Goal: Task Accomplishment & Management: Manage account settings

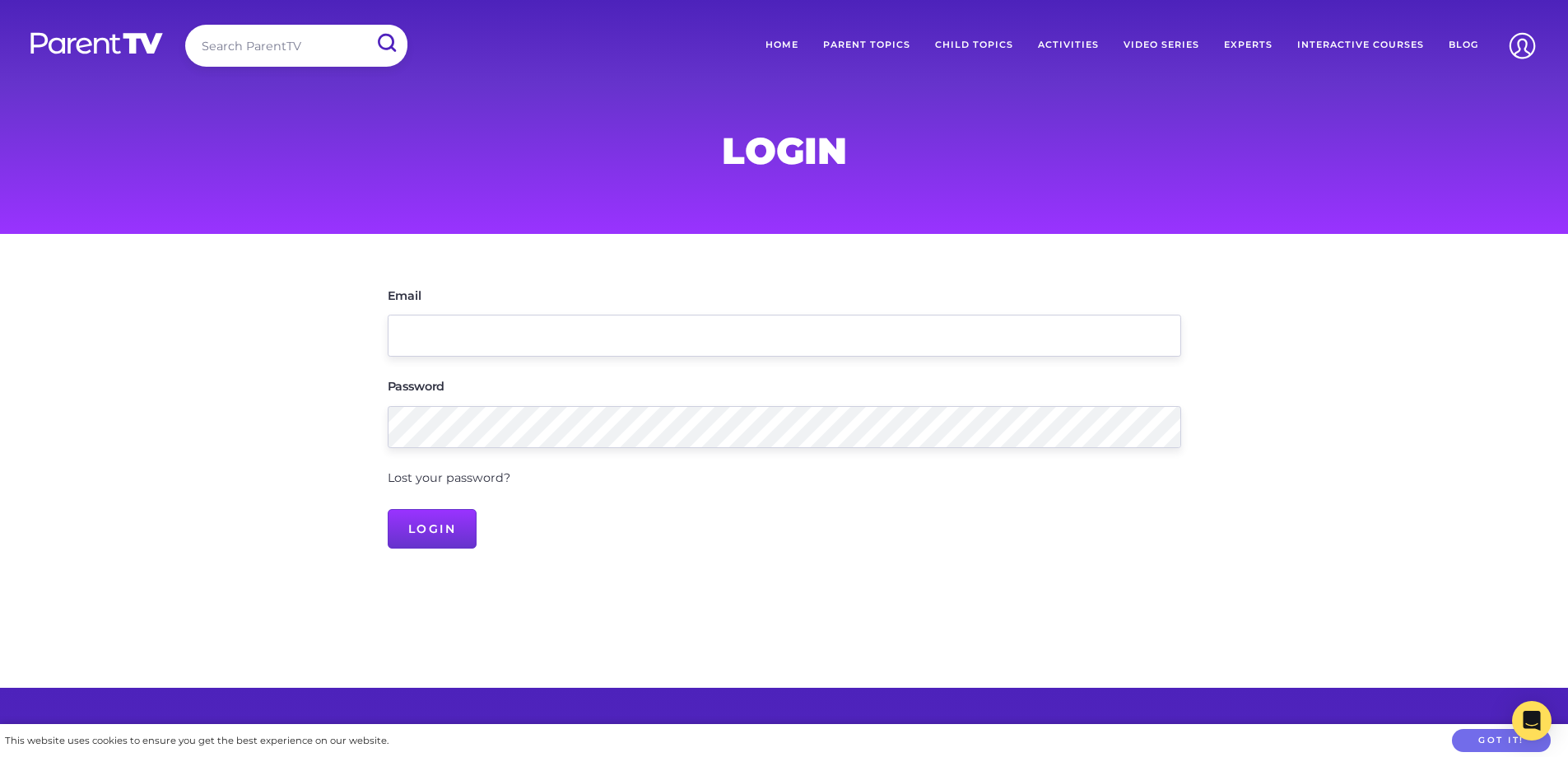
click at [879, 501] on form "Email Password Lost your password? Login" at bounding box center [784, 417] width 794 height 263
click at [590, 320] on input "Email" at bounding box center [784, 335] width 794 height 42
type input "[EMAIL_ADDRESS][DOMAIN_NAME]"
click at [388, 509] on input "Login" at bounding box center [432, 529] width 89 height 40
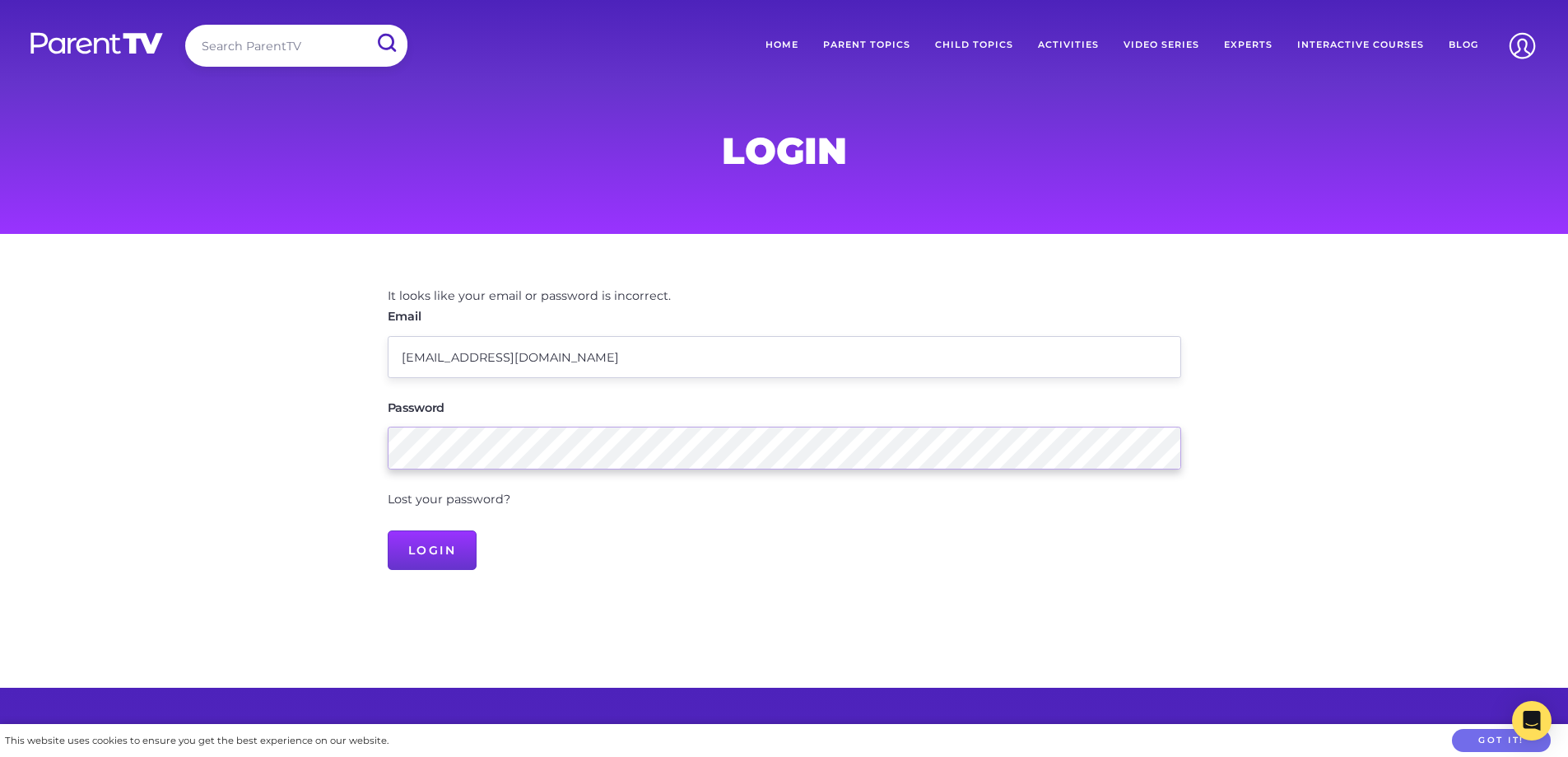
click at [341, 443] on main "It looks like your email or password is incorrect. Email edleader.booval@kkids.…" at bounding box center [784, 460] width 1568 height 454
click at [388, 530] on input "Login" at bounding box center [432, 550] width 89 height 40
click at [427, 502] on link "Lost your password?" at bounding box center [449, 498] width 123 height 15
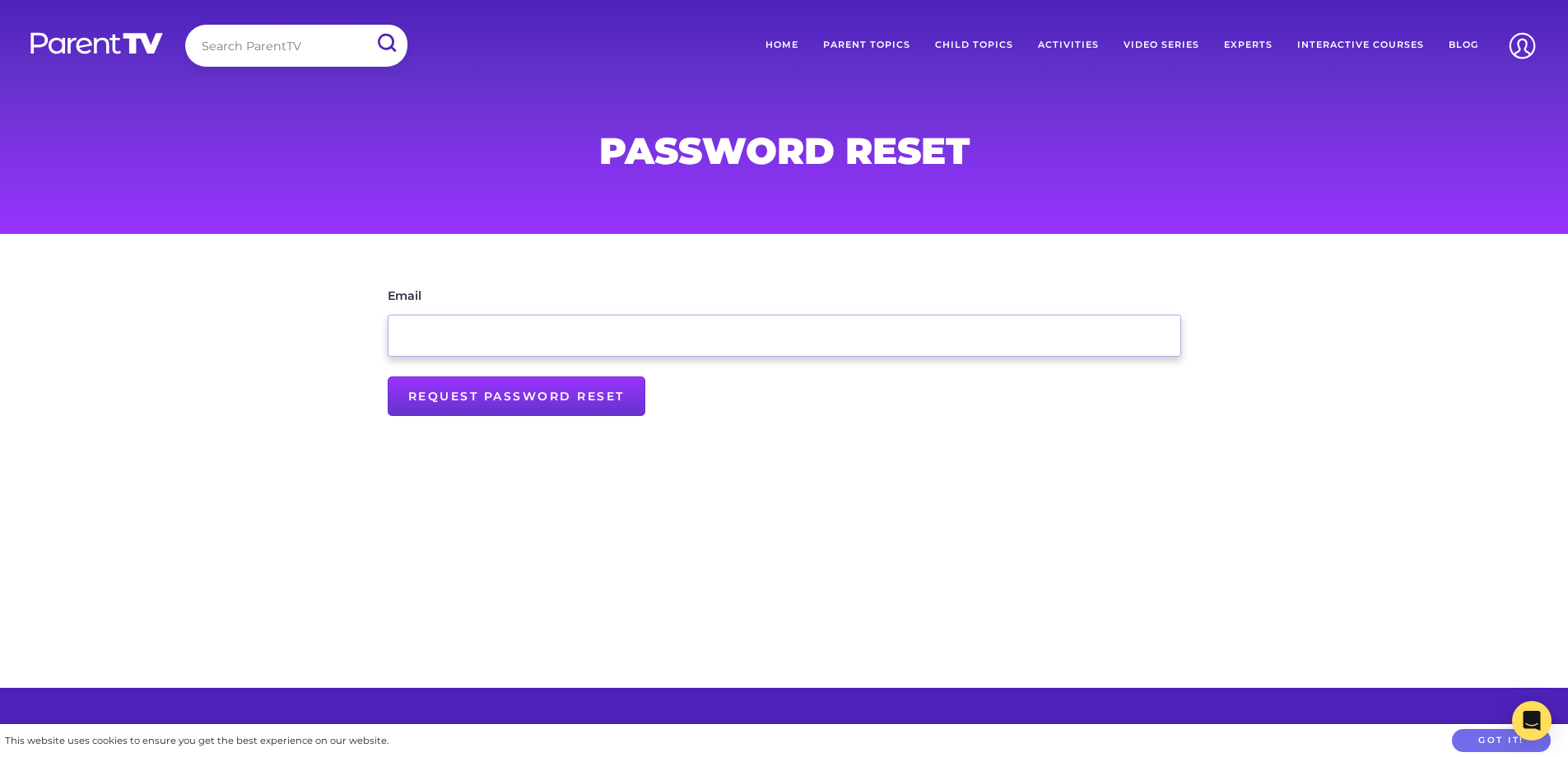
click at [470, 332] on input "Email" at bounding box center [784, 335] width 794 height 42
type input "[EMAIL_ADDRESS][DOMAIN_NAME]"
click at [492, 394] on input "Request Password Reset" at bounding box center [516, 396] width 257 height 40
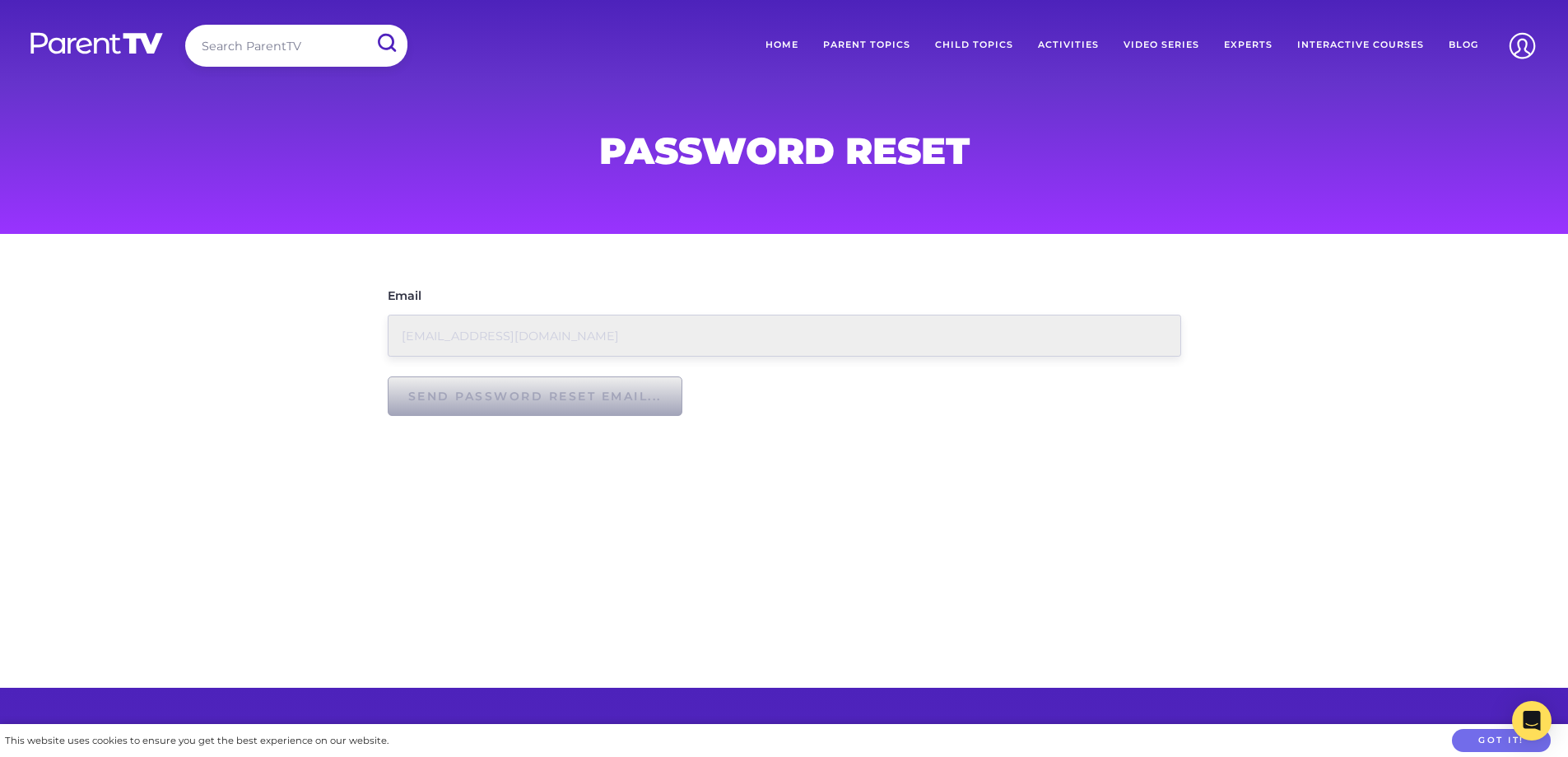
type input "Request Password Reset"
